Goal: Information Seeking & Learning: Learn about a topic

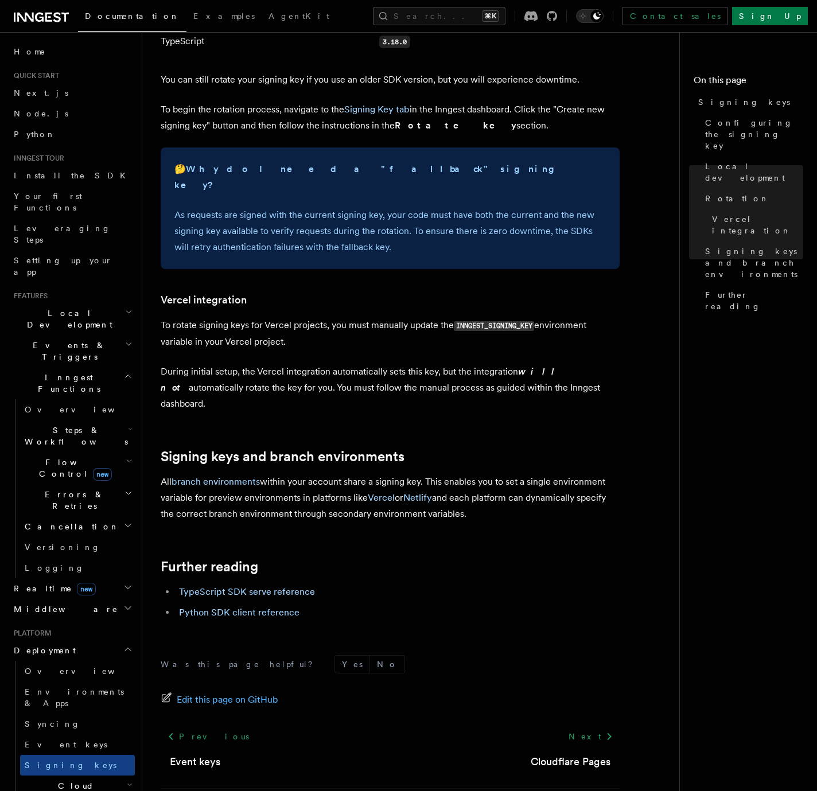
scroll to position [942, 0]
